Goal: Task Accomplishment & Management: Manage account settings

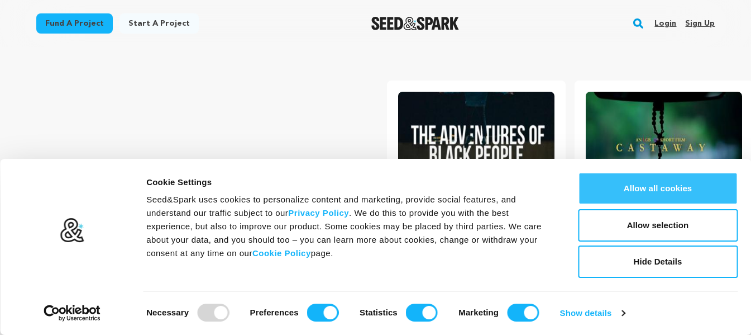
click at [705, 26] on link "Sign up" at bounding box center [700, 24] width 30 height 18
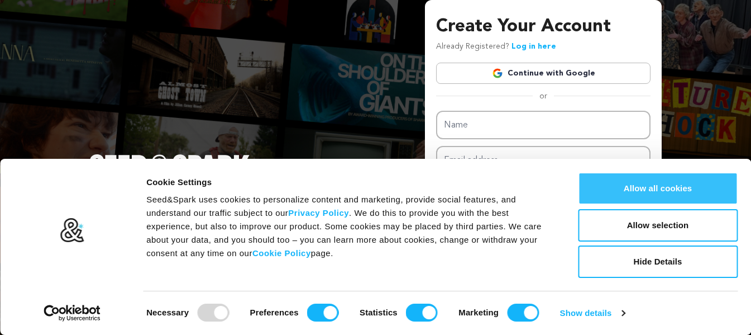
click at [704, 192] on button "Allow all cookies" at bounding box center [658, 188] width 160 height 32
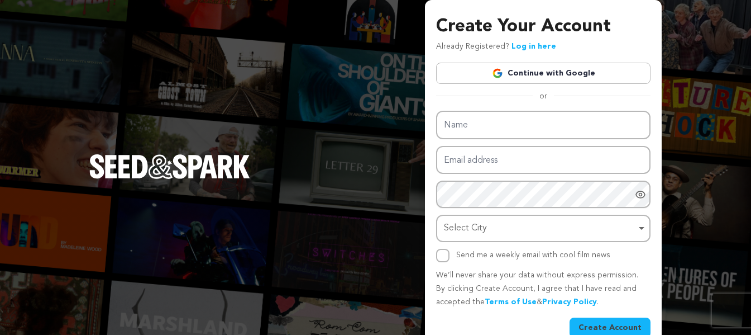
click at [558, 75] on link "Continue with Google" at bounding box center [543, 73] width 215 height 21
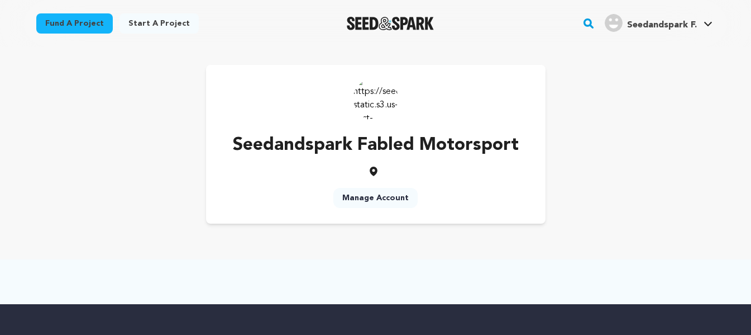
click at [384, 192] on link "Manage Account" at bounding box center [375, 198] width 84 height 20
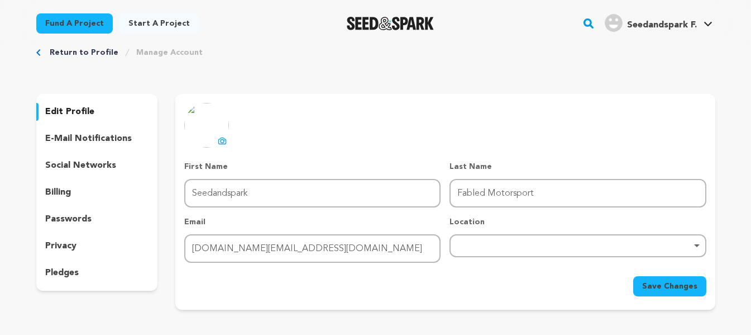
scroll to position [56, 0]
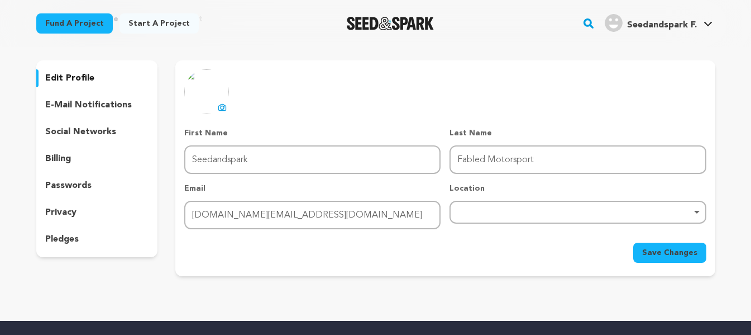
click at [218, 105] on icon at bounding box center [222, 107] width 9 height 9
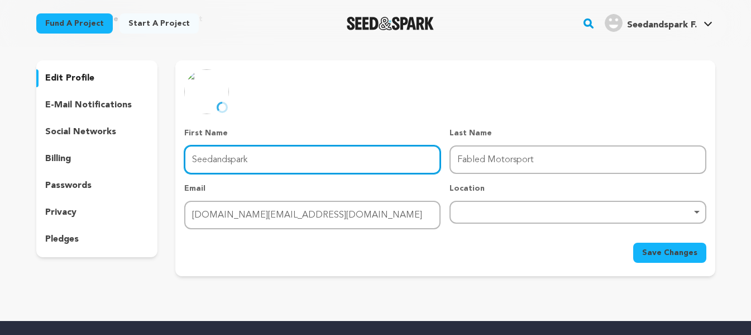
click at [326, 150] on input "Seedandspark" at bounding box center [312, 159] width 256 height 28
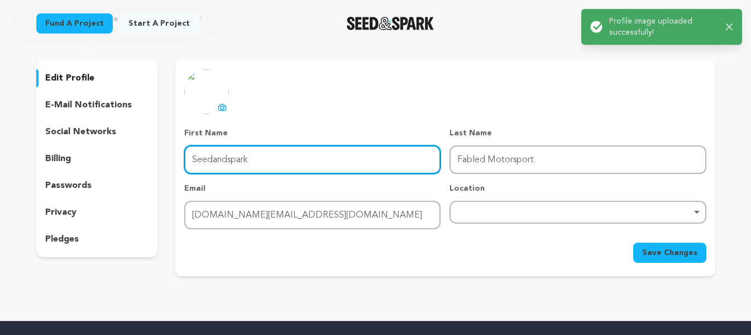
paste input "Fabled Motorsport"
paste input "text"
type input "Fabled Motorsport"
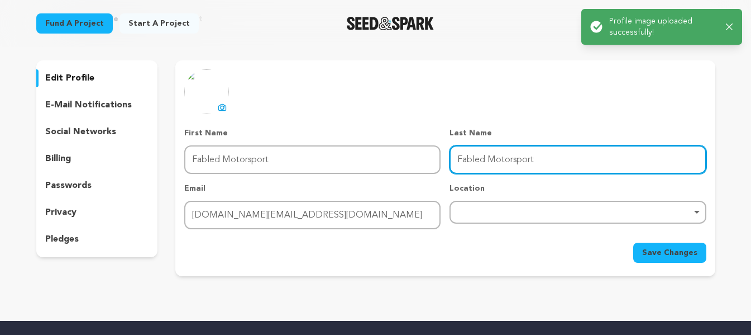
click at [485, 164] on input "Fabled Motorsport" at bounding box center [578, 159] width 256 height 28
drag, startPoint x: 491, startPoint y: 159, endPoint x: 535, endPoint y: 159, distance: 44.1
click at [535, 159] on input "Fabled Motorsport" at bounding box center [578, 159] width 256 height 28
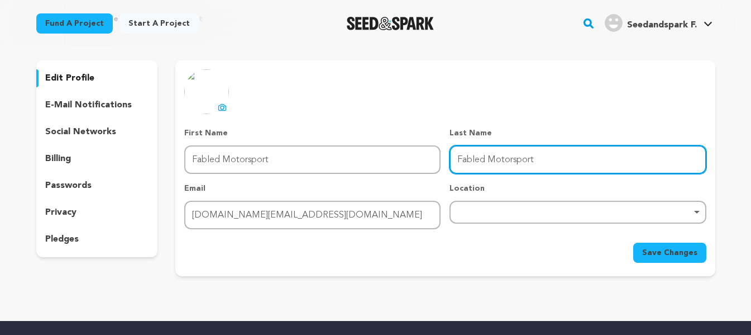
click at [475, 160] on input "Fabled Motorsport" at bounding box center [578, 159] width 256 height 28
type input "Motorsport"
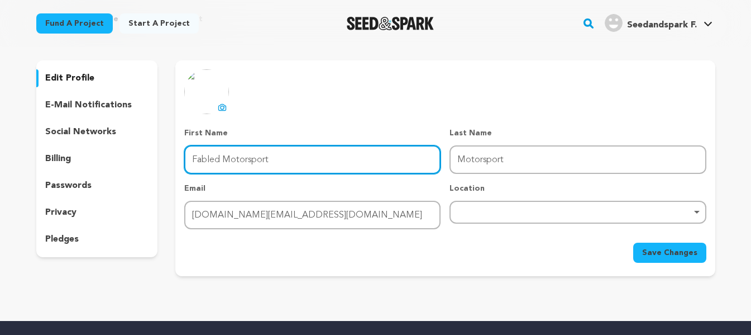
click at [236, 157] on input "Fabled Motorsport" at bounding box center [312, 159] width 256 height 28
type input "Fabled"
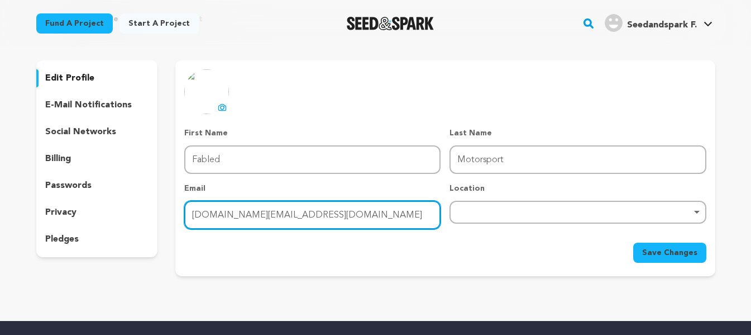
click at [212, 204] on input "fabledmotorsport.au@gmail.com" at bounding box center [312, 215] width 256 height 28
click at [506, 220] on div "Remove item" at bounding box center [578, 212] width 256 height 23
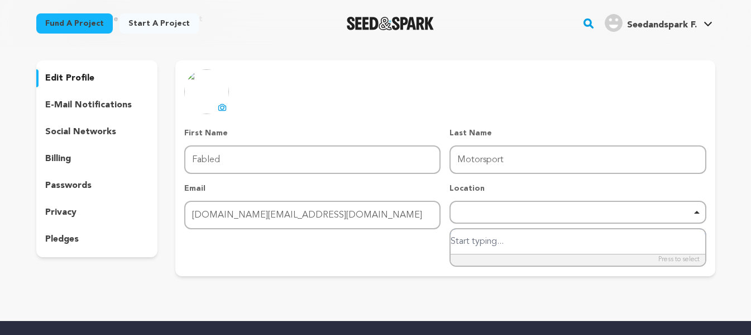
click at [503, 211] on div "Remove item" at bounding box center [577, 211] width 245 height 4
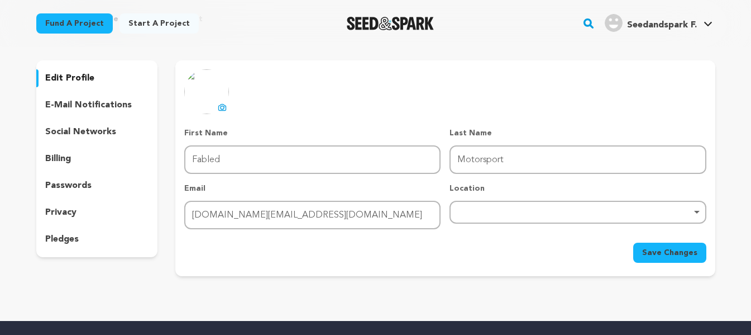
click at [535, 217] on div "Remove item" at bounding box center [578, 212] width 256 height 23
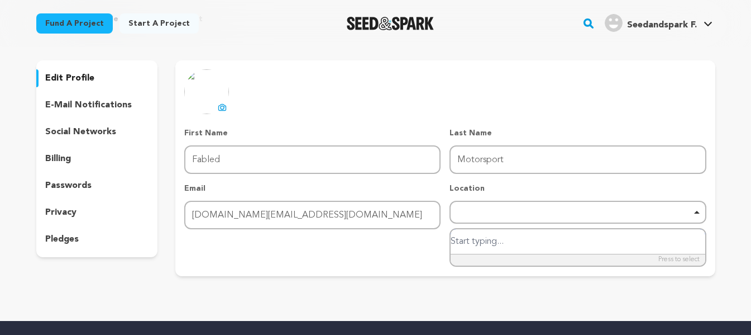
paste input "Factory 12/365 S Gippsland Hwy, Dandenong South VIC 3175, Australia"
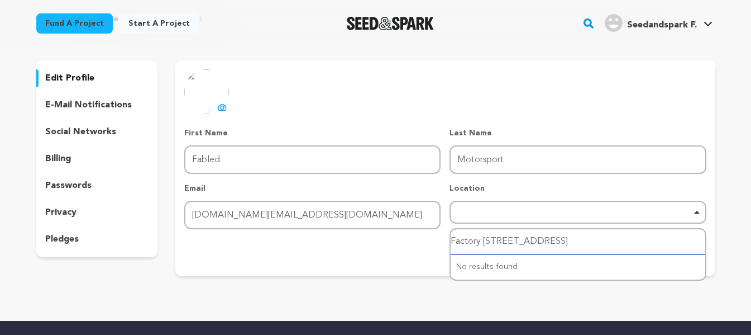
click at [499, 241] on input "Factory 12/365 S Gippsland Hwy, Dandenong South VIC 3175, Australia" at bounding box center [578, 241] width 254 height 25
drag, startPoint x: 495, startPoint y: 241, endPoint x: 409, endPoint y: 241, distance: 86.6
click at [409, 241] on form "First Name First Name Fabled Last Name Last Name Motorsport Email Email fabledm…" at bounding box center [445, 194] width 522 height 135
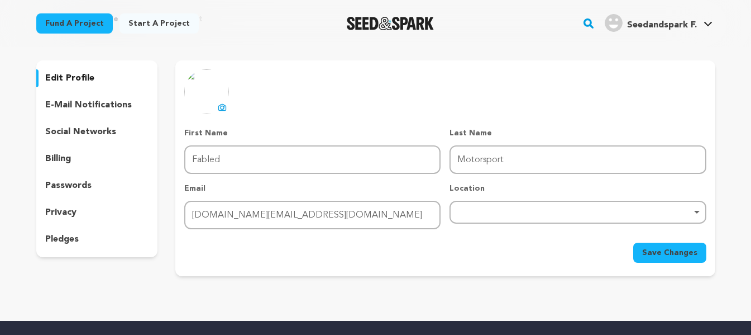
click at [496, 208] on div "Remove item" at bounding box center [578, 212] width 256 height 23
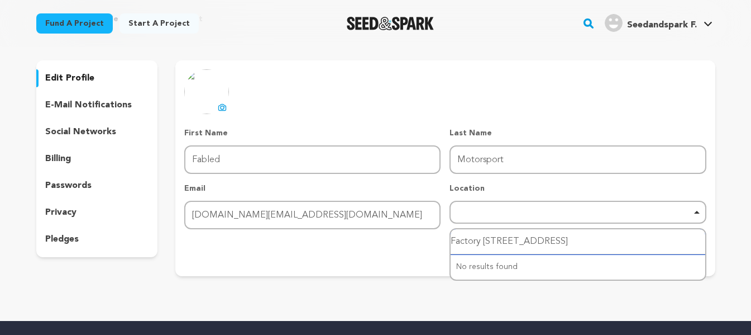
click at [506, 247] on input "Factory 12/365 S Gippsland Hwy, Dandenong South VIC 3175, Australia" at bounding box center [578, 241] width 254 height 25
click at [512, 241] on input "Factory 12/365 S Gippsland Hwy, Dandenong South VIC 3175, Australia" at bounding box center [578, 241] width 254 height 25
drag, startPoint x: 513, startPoint y: 240, endPoint x: 431, endPoint y: 240, distance: 82.1
click at [431, 240] on form "First Name First Name Fabled Last Name Last Name Motorsport Email Email fabledm…" at bounding box center [445, 194] width 522 height 135
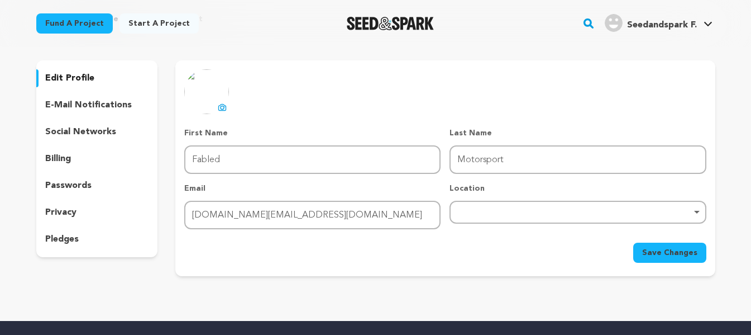
click at [486, 221] on div "Remove item" at bounding box center [578, 212] width 256 height 23
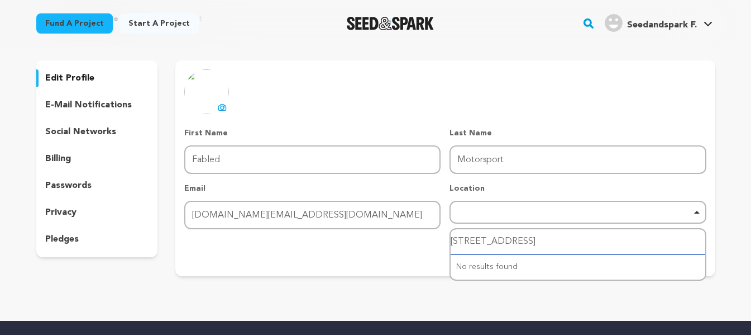
click at [460, 240] on input "S Gippsland Hwy, Dandenong South VIC 3175, Australia" at bounding box center [578, 241] width 254 height 25
click at [459, 240] on input "S Gippsland Hwy, Dandenong South VIC 3175, Australia" at bounding box center [578, 241] width 254 height 25
type input "Gippsland Hwy, Dandenong South VIC 3175, Australia"
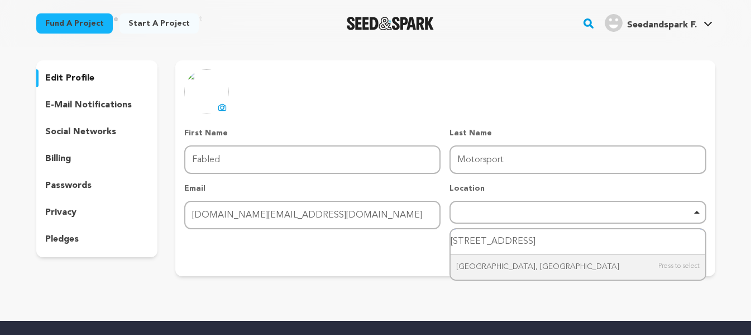
click at [656, 244] on input "Gippsland Hwy, Dandenong South VIC 3175, Australia" at bounding box center [578, 241] width 254 height 25
drag, startPoint x: 580, startPoint y: 260, endPoint x: 591, endPoint y: 260, distance: 11.2
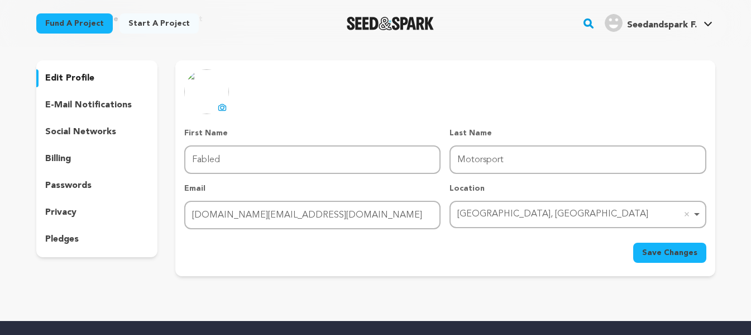
click at [667, 255] on span "Save Changes" at bounding box center [669, 252] width 55 height 11
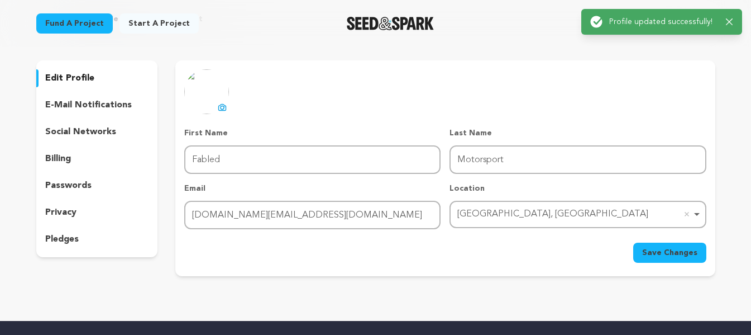
click at [108, 134] on p "social networks" at bounding box center [80, 131] width 71 height 13
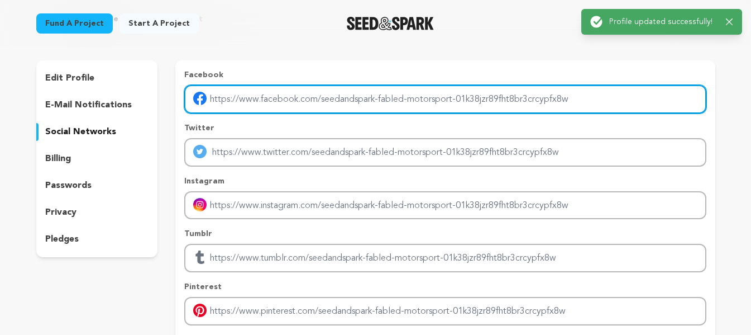
click at [326, 106] on input "Enter facebook profile link" at bounding box center [445, 99] width 522 height 28
type input "https://www.facebook.com/p/Fabled-Motorsport-100083585137581/"
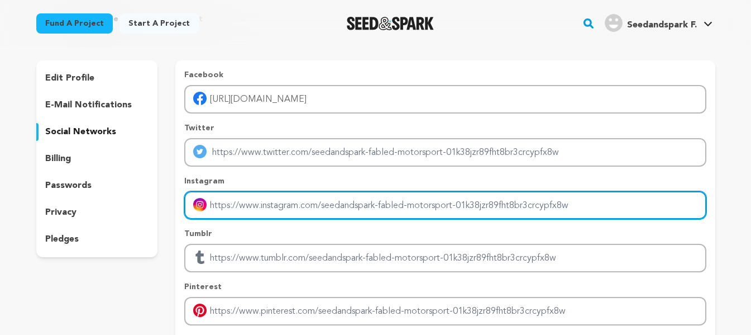
click at [258, 208] on input "Enter instagram handle link" at bounding box center [445, 205] width 522 height 28
type input "https://www.instagram.com/fabledmotorsport/"
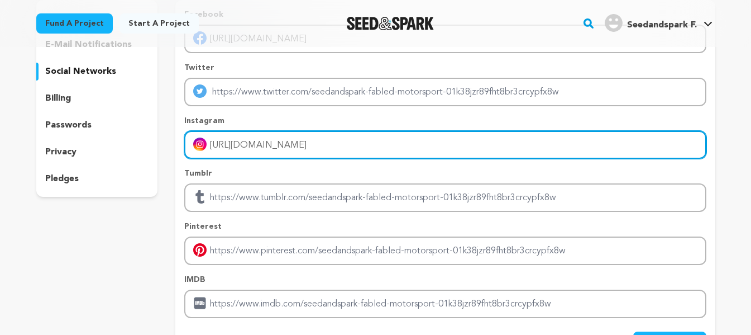
scroll to position [223, 0]
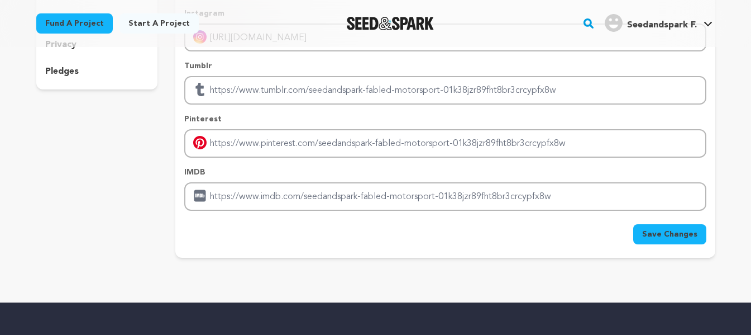
click at [676, 231] on span "Save Changes" at bounding box center [669, 233] width 55 height 11
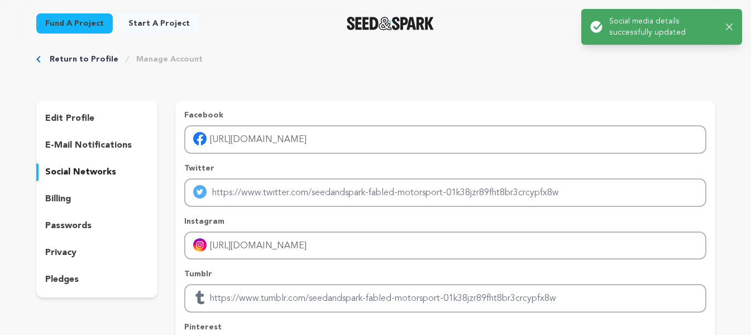
scroll to position [0, 0]
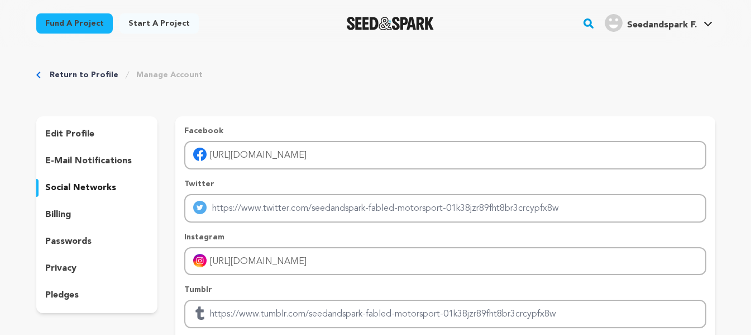
click at [89, 131] on p "edit profile" at bounding box center [69, 133] width 49 height 13
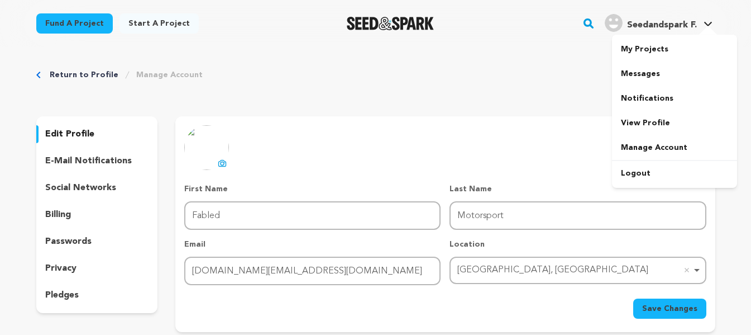
click at [647, 28] on span "Seedandspark F." at bounding box center [662, 25] width 70 height 9
click at [659, 23] on span "Seedandspark F." at bounding box center [662, 25] width 70 height 9
click at [651, 52] on link "My Projects" at bounding box center [674, 49] width 125 height 25
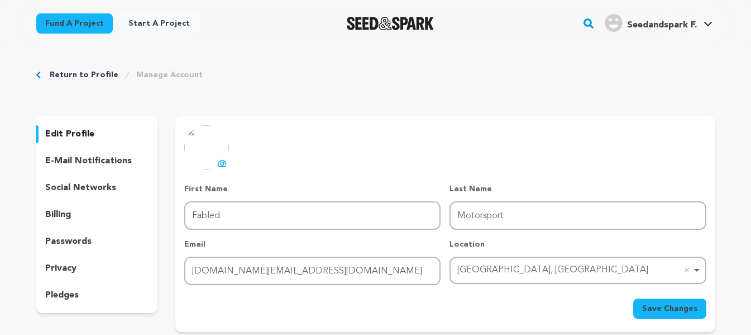
click at [672, 30] on h4 "Seedandspark F." at bounding box center [662, 24] width 70 height 13
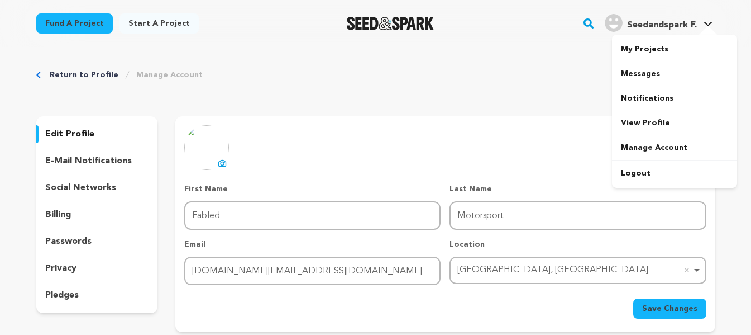
click at [672, 34] on span "Seedandspark F. Seedandspark F." at bounding box center [659, 23] width 112 height 23
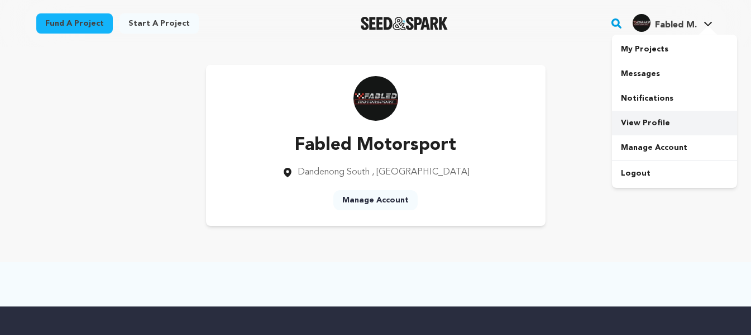
click at [664, 120] on link "View Profile" at bounding box center [674, 123] width 125 height 25
